Goal: Find specific fact: Find specific fact

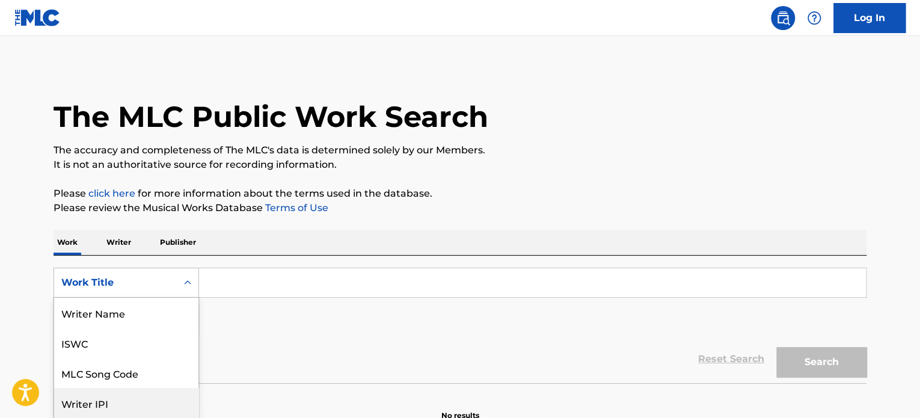
click at [161, 283] on div "8 results available. Use Up and Down to choose options, press Enter to select t…" at bounding box center [127, 283] width 146 height 30
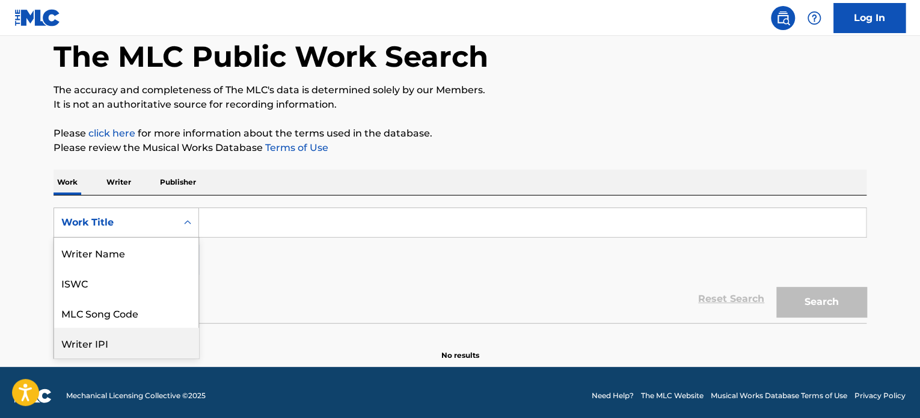
scroll to position [60, 0]
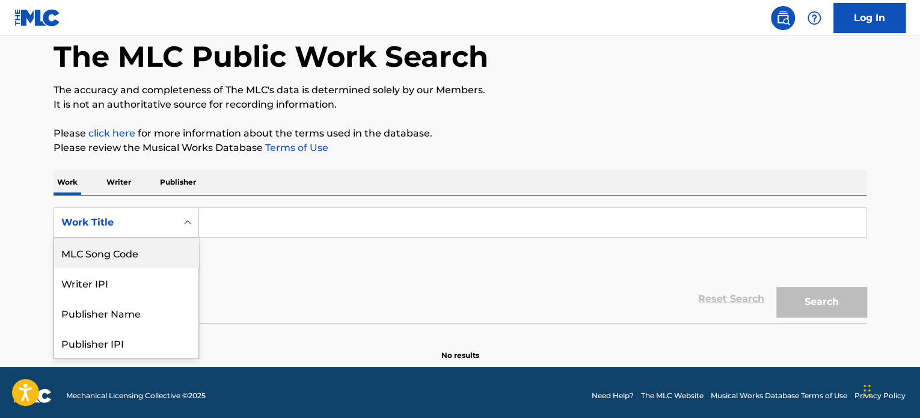
click at [124, 256] on div "MLC Song Code" at bounding box center [126, 253] width 144 height 30
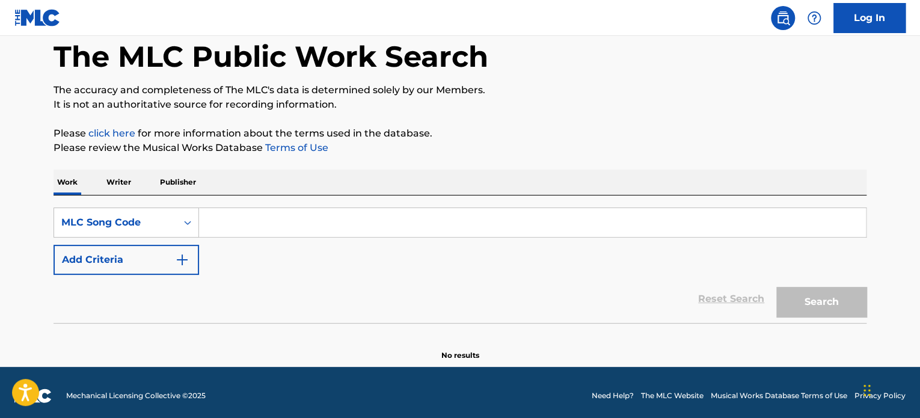
drag, startPoint x: 253, startPoint y: 224, endPoint x: 295, endPoint y: 233, distance: 43.8
click at [253, 224] on input "Search Form" at bounding box center [532, 222] width 667 height 29
paste input "I68388"
type input "I68388"
click at [807, 304] on button "Search" at bounding box center [821, 302] width 90 height 30
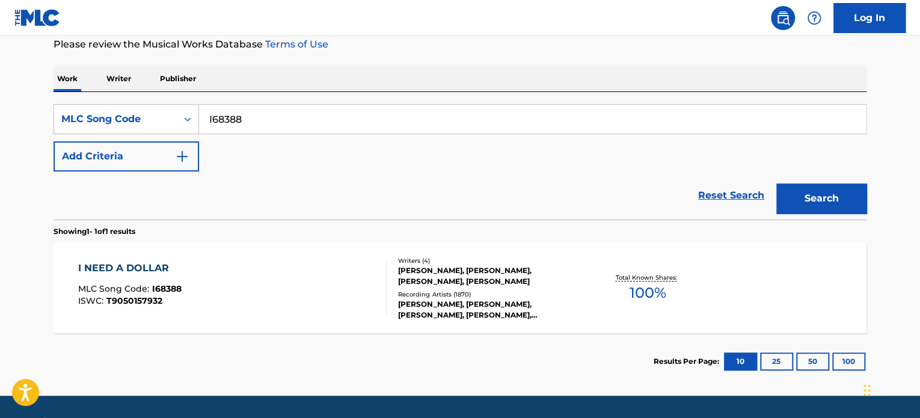
scroll to position [180, 0]
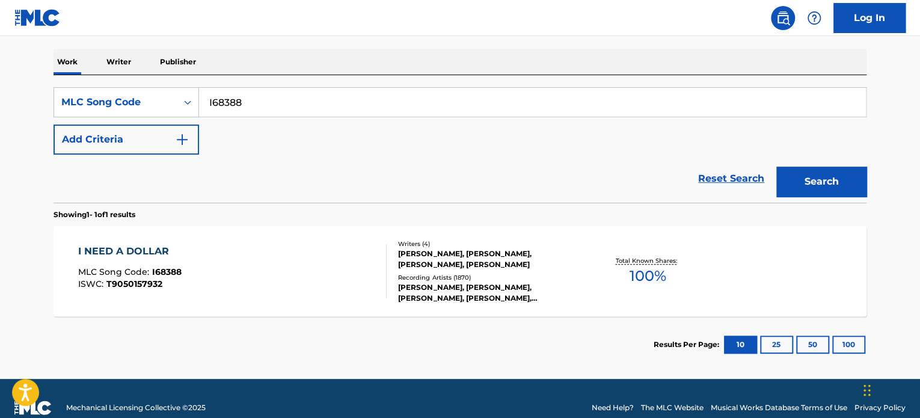
click at [132, 242] on div "I NEED A DOLLAR MLC Song Code : I68388 ISWC : T9050157932 Writers ( 4 ) [PERSON…" at bounding box center [460, 271] width 813 height 90
